Goal: Task Accomplishment & Management: Use online tool/utility

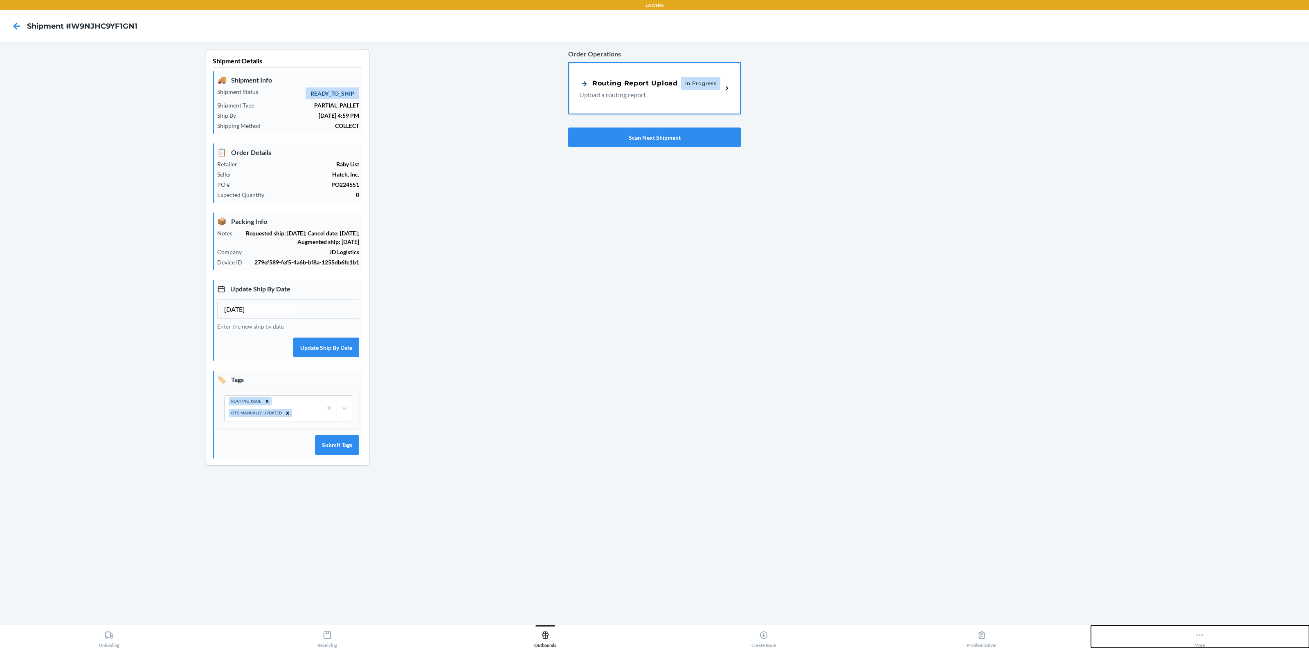
click at [1201, 638] on icon at bounding box center [1199, 635] width 9 height 9
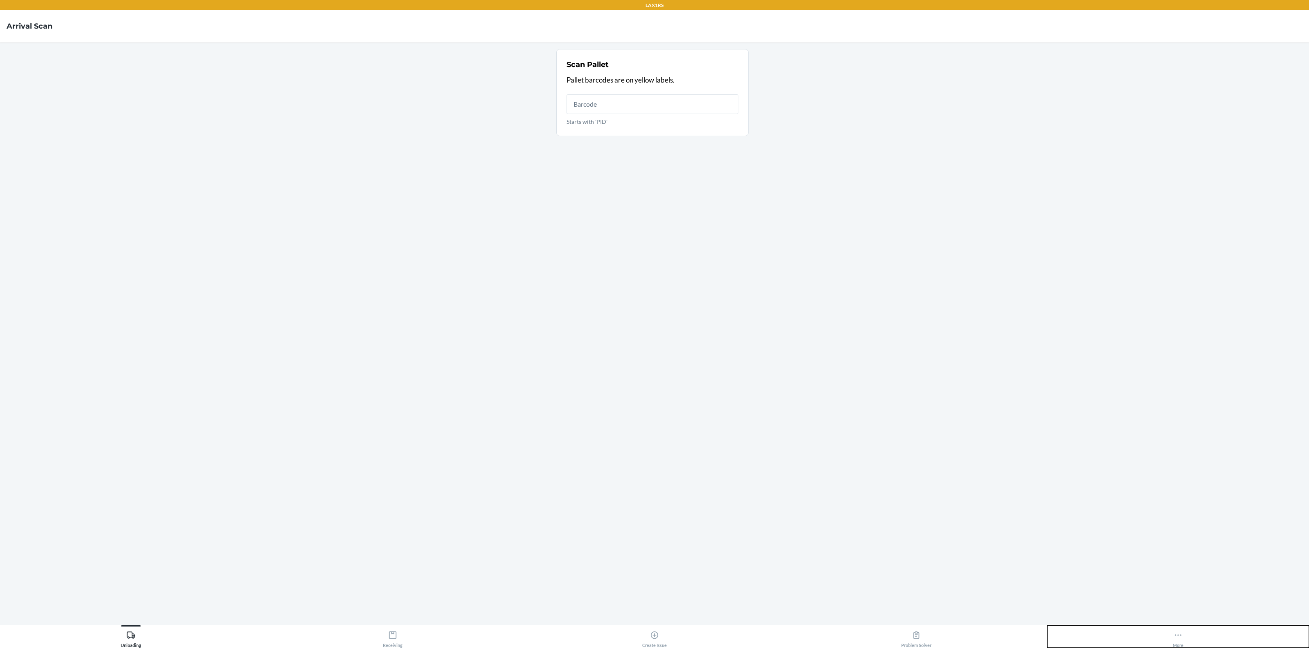
click at [1176, 635] on icon at bounding box center [1177, 635] width 9 height 9
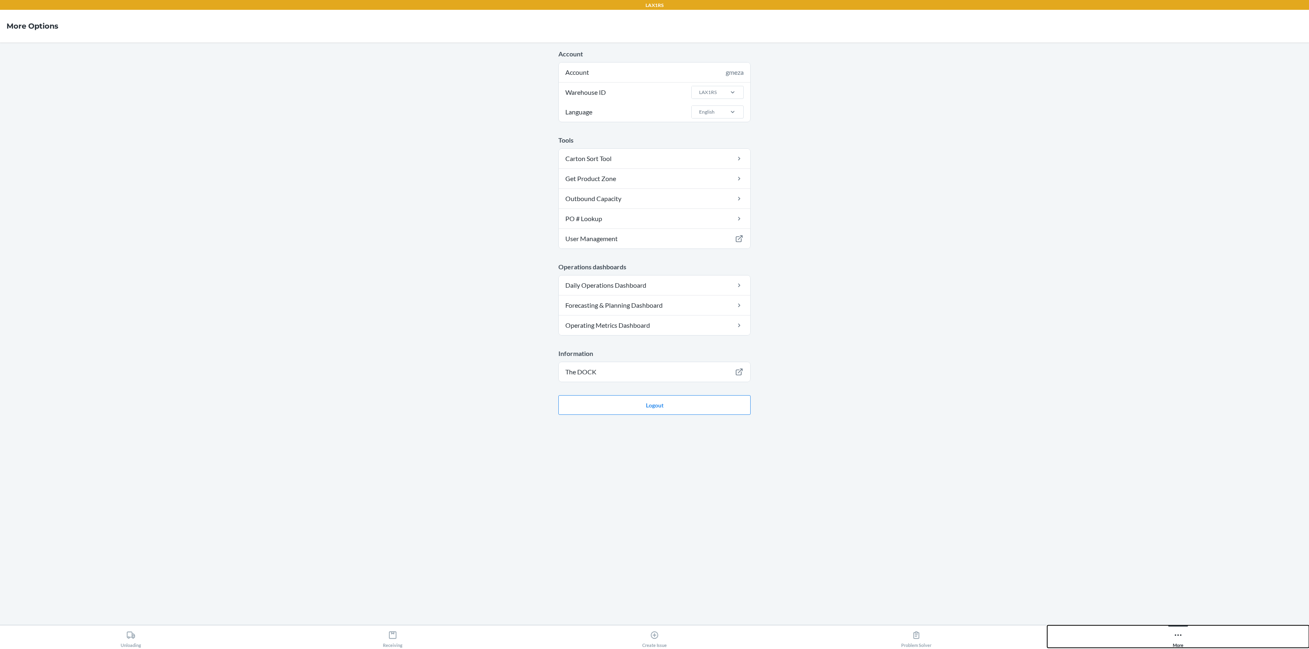
click at [1141, 638] on button "More" at bounding box center [1178, 637] width 262 height 22
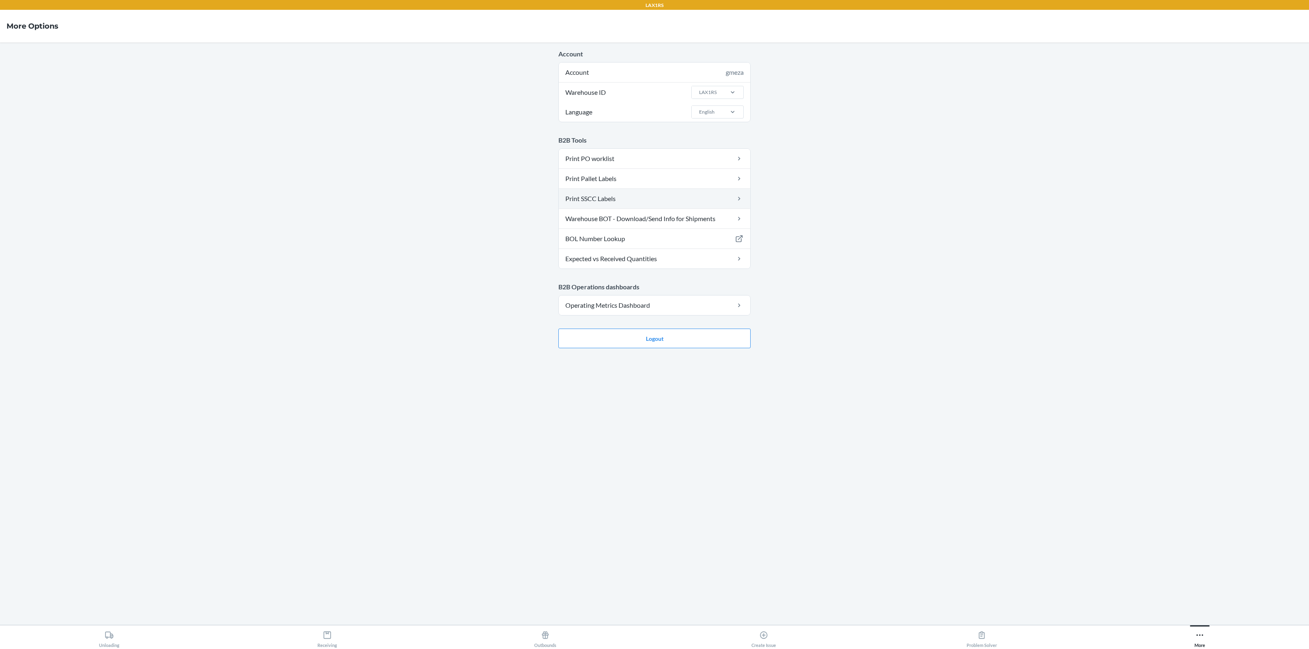
click at [673, 202] on link "Print SSCC Labels" at bounding box center [654, 199] width 191 height 20
click at [640, 215] on link "Warehouse BOT - Download/Send Info for Shipments" at bounding box center [654, 219] width 191 height 20
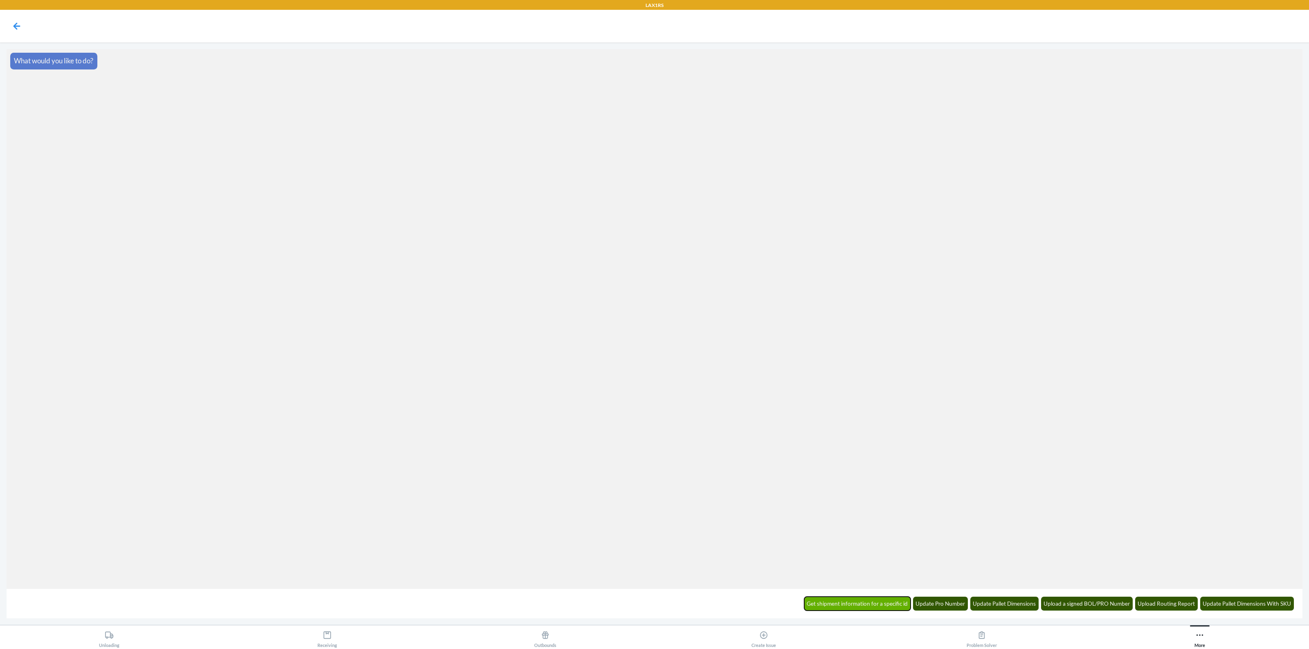
click at [863, 608] on button "Get shipment information for a specific id" at bounding box center [857, 604] width 107 height 14
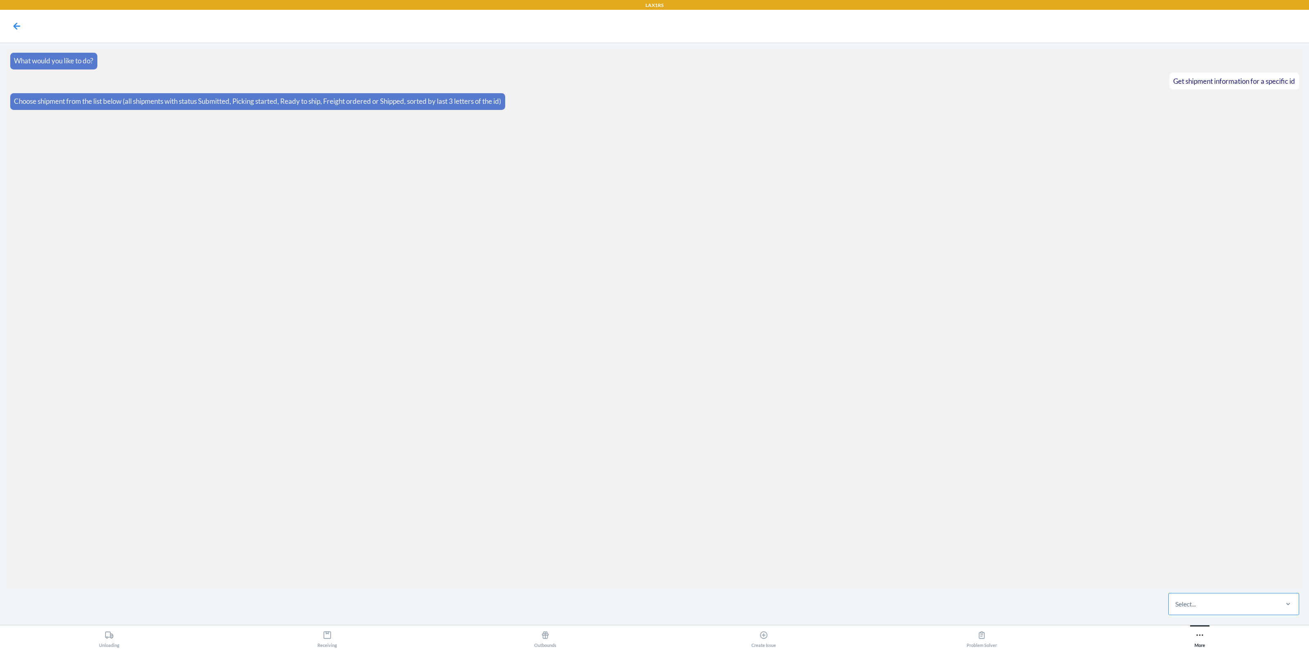
click at [1225, 611] on div "Select..." at bounding box center [1222, 604] width 109 height 21
click at [1176, 609] on input "Select..." at bounding box center [1175, 605] width 1 height 10
paste input "W6XW9SLC3LMRJ"
type input "W6XW9SLC3LMRJ"
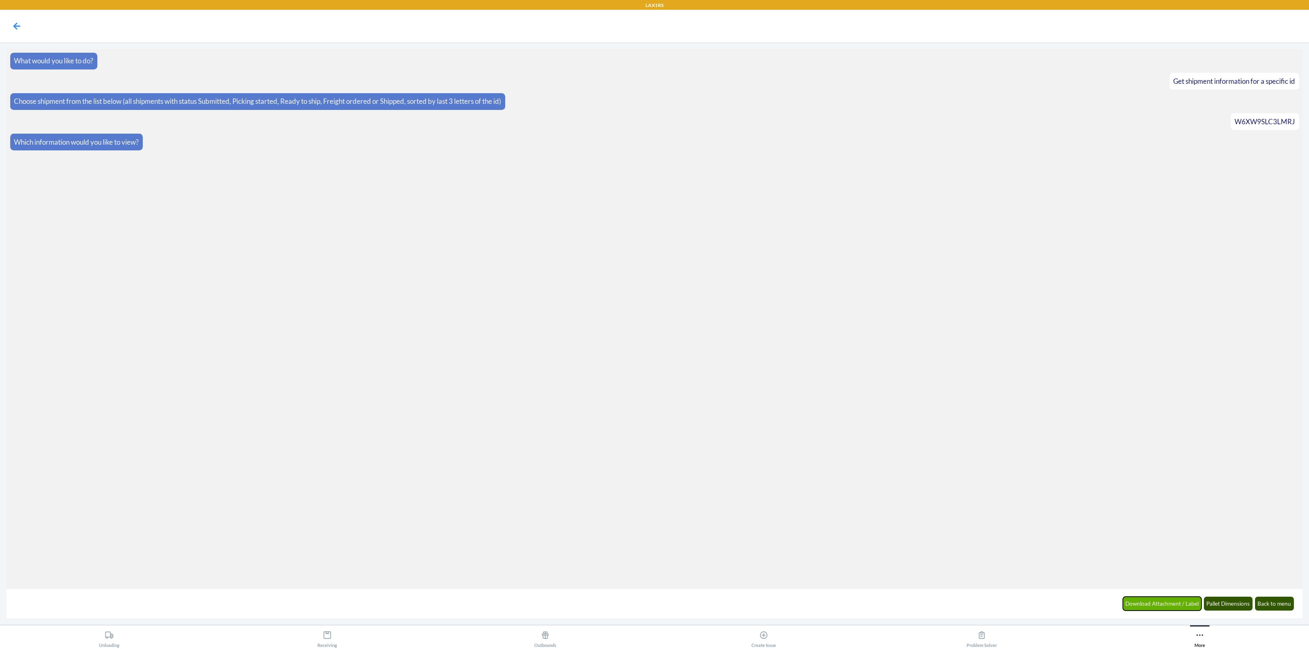
click at [1180, 609] on button "Download Attachment / Label" at bounding box center [1162, 604] width 79 height 14
click at [1230, 607] on button "Case Sscc Labels" at bounding box center [1233, 604] width 46 height 14
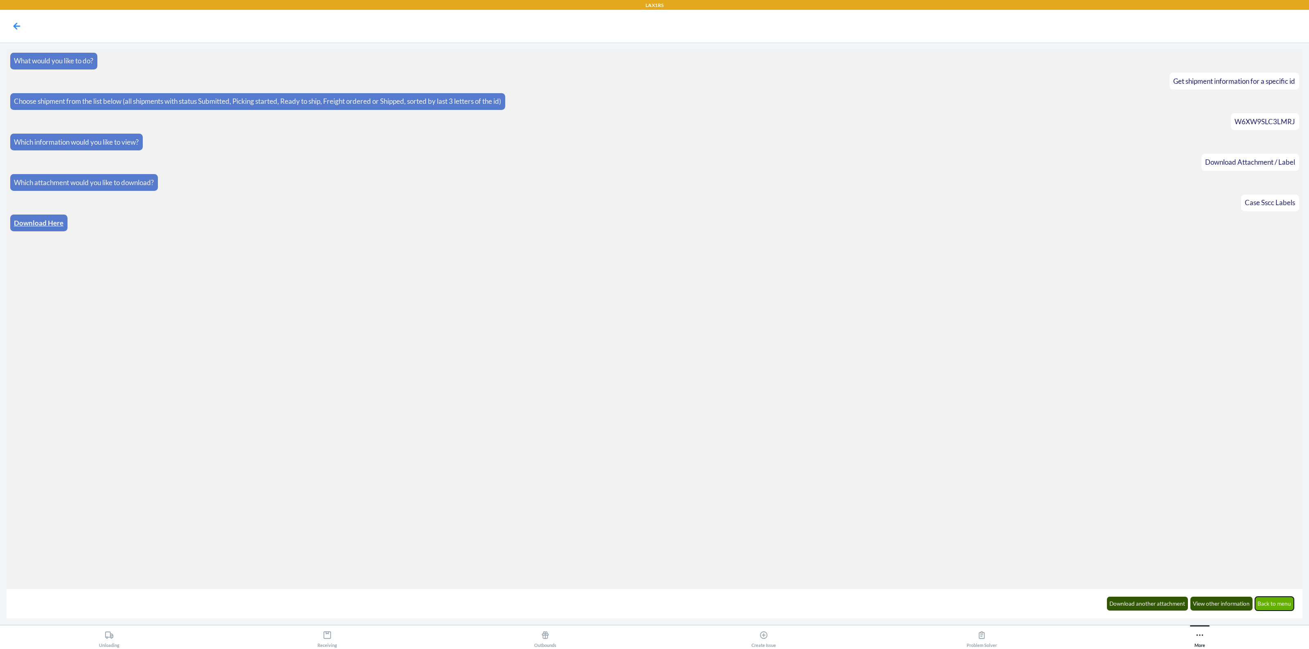
click at [1273, 601] on button "Back to menu" at bounding box center [1274, 604] width 39 height 14
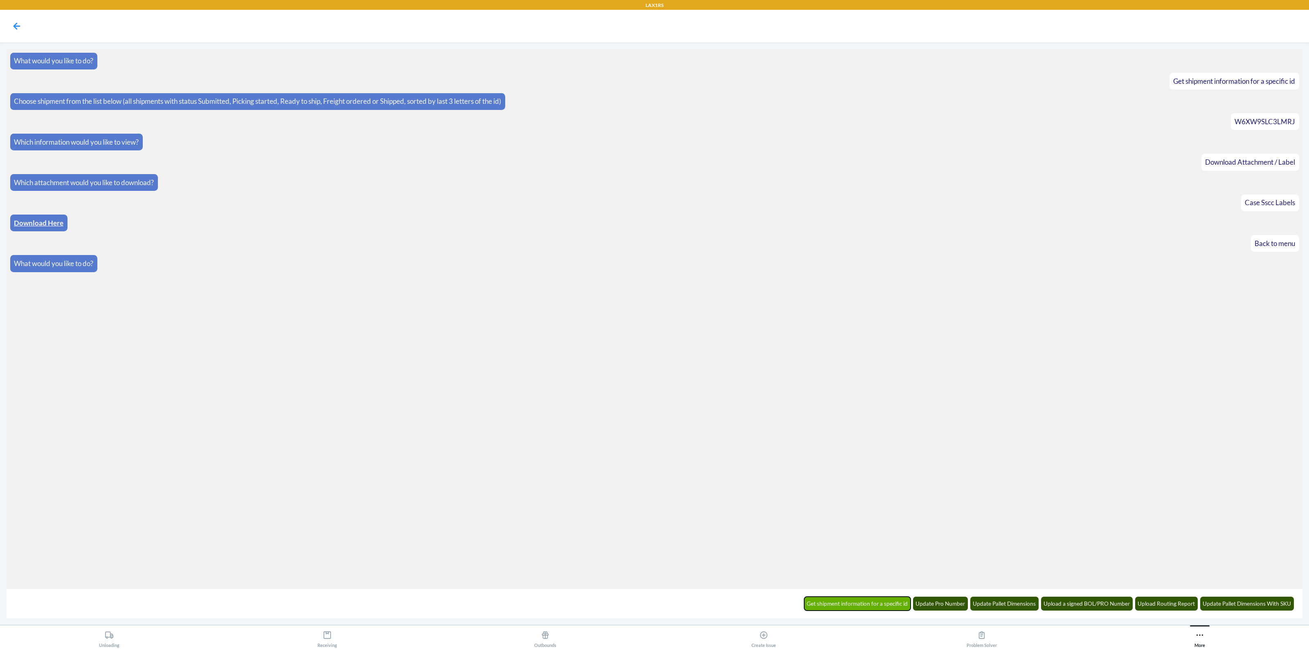
click at [860, 602] on button "Get shipment information for a specific id" at bounding box center [857, 604] width 107 height 14
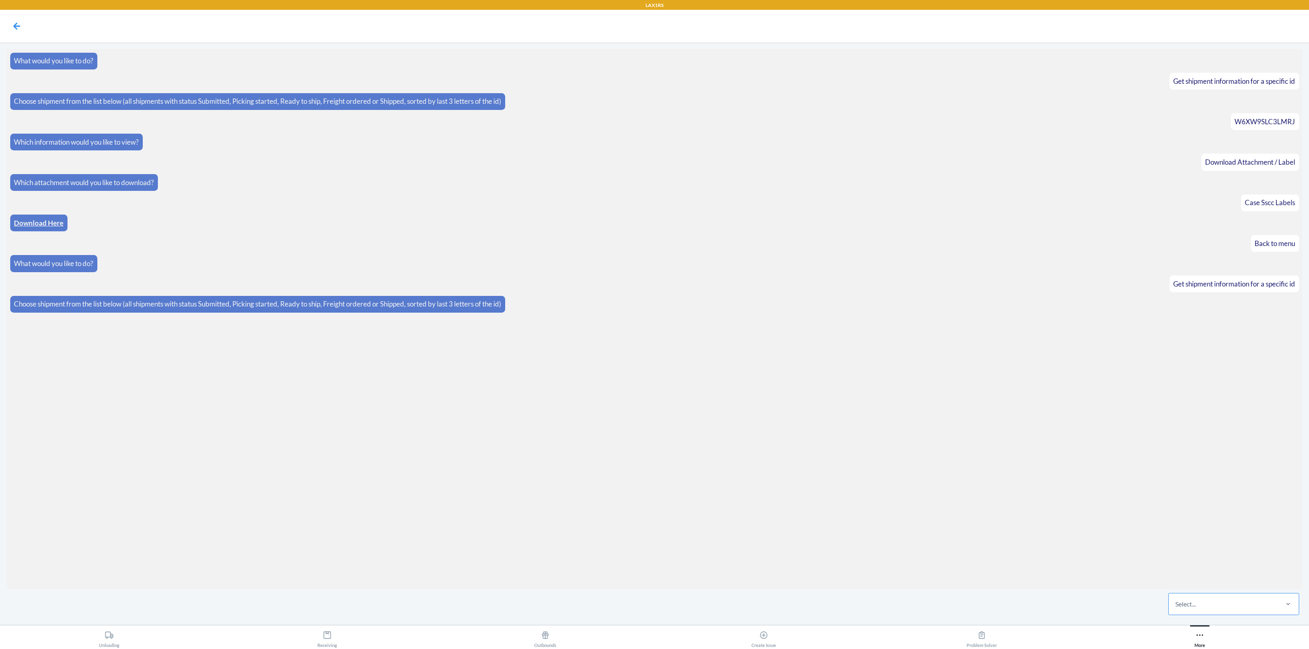
click at [1204, 608] on div "Select..." at bounding box center [1222, 604] width 109 height 21
click at [1176, 608] on input "Select..." at bounding box center [1175, 605] width 1 height 10
paste input "WWNXQU2YZQH4U"
type input "WWNXQU2YZQH4U"
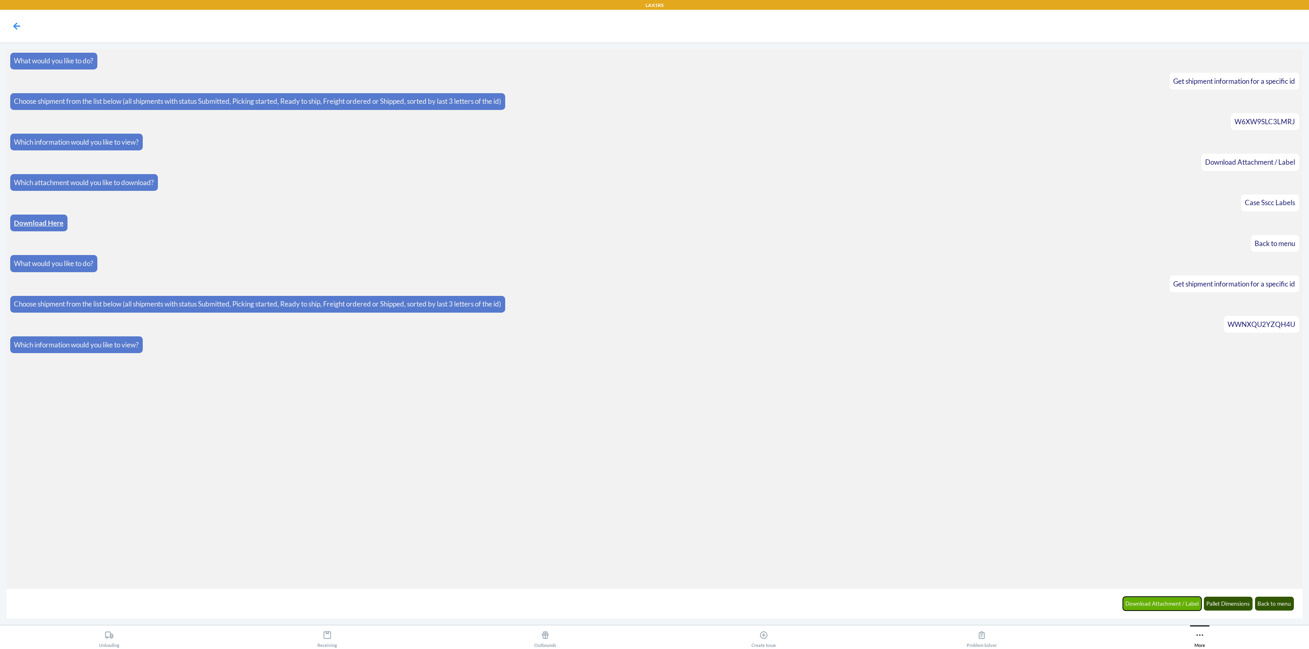
click at [1164, 600] on button "Download Attachment / Label" at bounding box center [1162, 604] width 79 height 14
click at [1238, 609] on button "Case Sscc Labels" at bounding box center [1233, 604] width 46 height 14
